Goal: Information Seeking & Learning: Understand process/instructions

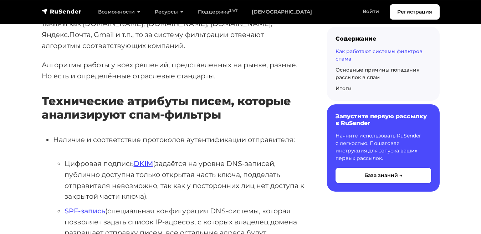
scroll to position [635, 0]
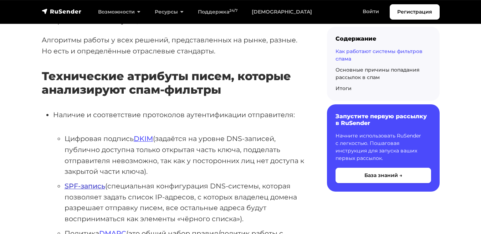
click at [70, 183] on link "SPF-запись" at bounding box center [85, 186] width 41 height 9
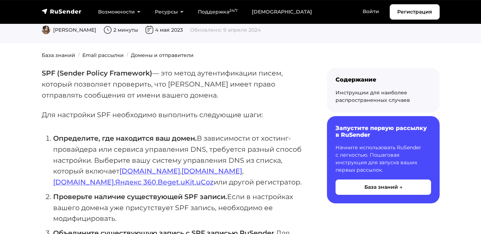
scroll to position [68, 0]
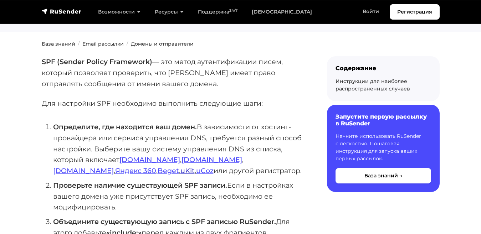
click at [195, 167] on link "uKit" at bounding box center [188, 171] width 14 height 9
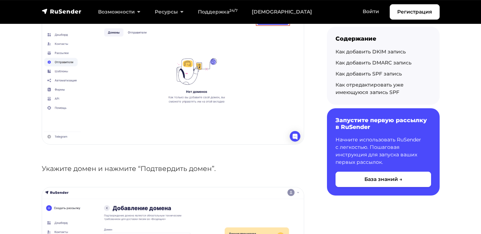
scroll to position [760, 0]
